Goal: Transaction & Acquisition: Subscribe to service/newsletter

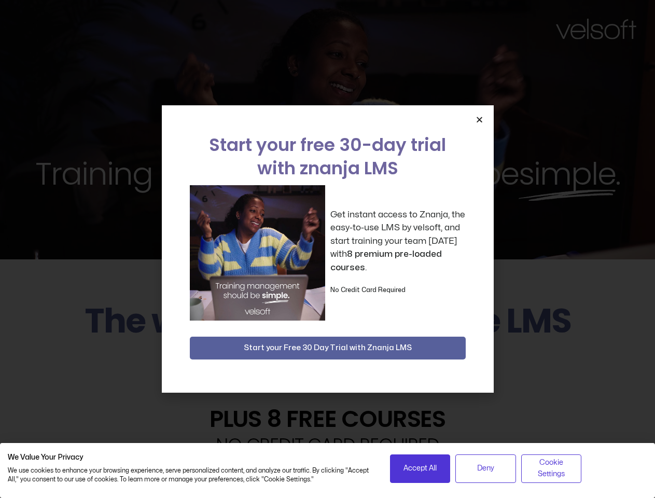
click at [327, 249] on div "Get instant access to Znanja, the easy-to-use LMS by velsoft, and start trainin…" at bounding box center [328, 252] width 276 height 135
click at [480, 119] on icon "Close" at bounding box center [480, 120] width 8 height 8
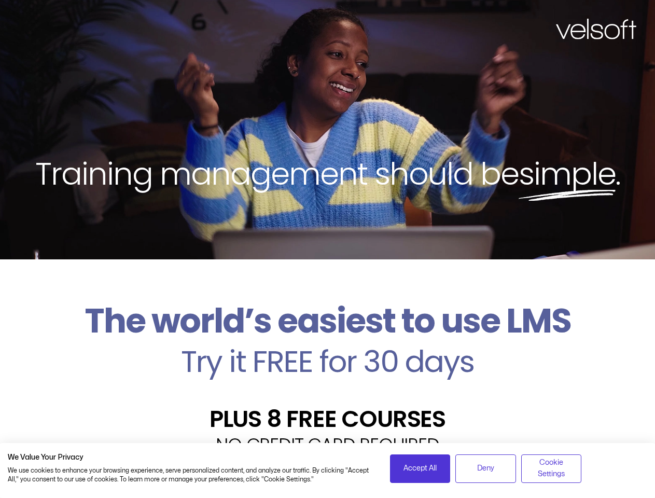
click at [328, 348] on h2 "Try it FREE for 30 days" at bounding box center [328, 362] width 640 height 30
click at [420, 469] on span "Accept All" at bounding box center [420, 468] width 33 height 11
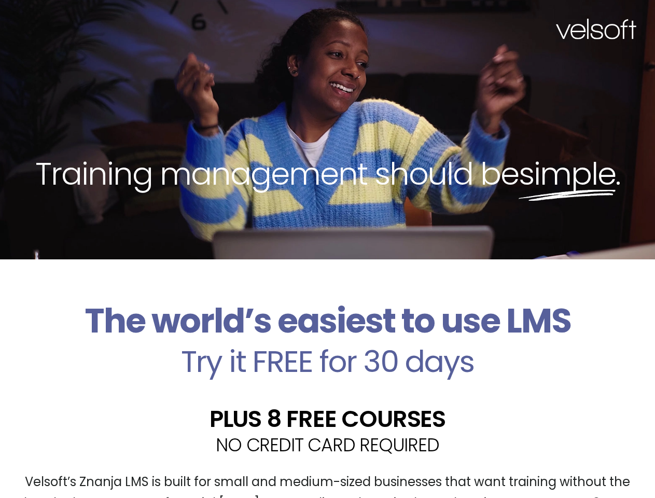
click at [486, 469] on div "Velsoft’s Znanja LMS is built for small and medium-sized businesses that want t…" at bounding box center [328, 497] width 640 height 76
click at [552, 469] on div "Velsoft’s Znanja LMS is built for small and medium-sized businesses that want t…" at bounding box center [328, 497] width 640 height 76
